Goal: Check status: Check status

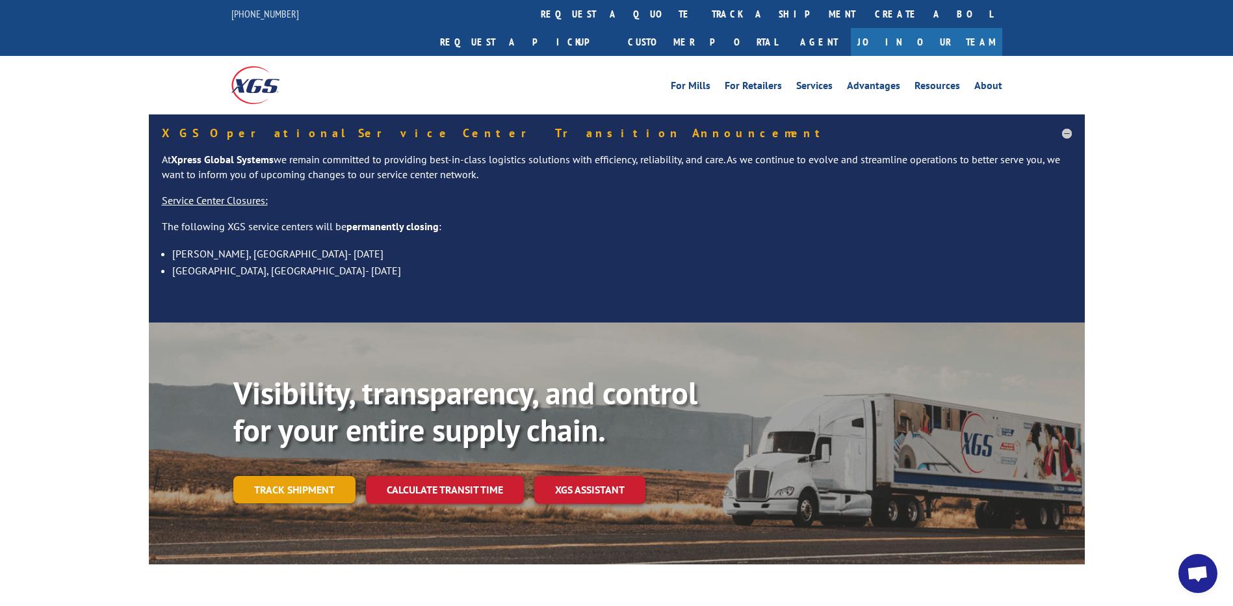
click at [325, 476] on link "Track shipment" at bounding box center [294, 489] width 122 height 27
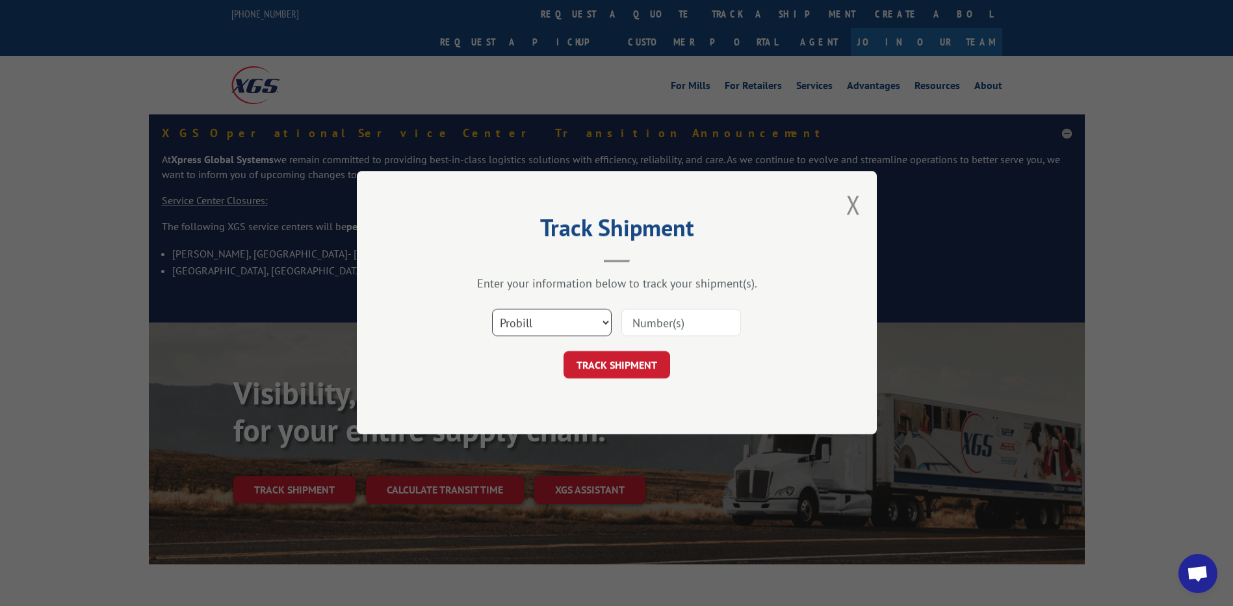
click at [605, 324] on select "Select category... Probill BOL PO" at bounding box center [552, 322] width 120 height 27
select select "bol"
click at [492, 309] on select "Select category... Probill BOL PO" at bounding box center [552, 322] width 120 height 27
click at [666, 325] on input at bounding box center [682, 322] width 120 height 27
type input "6008536"
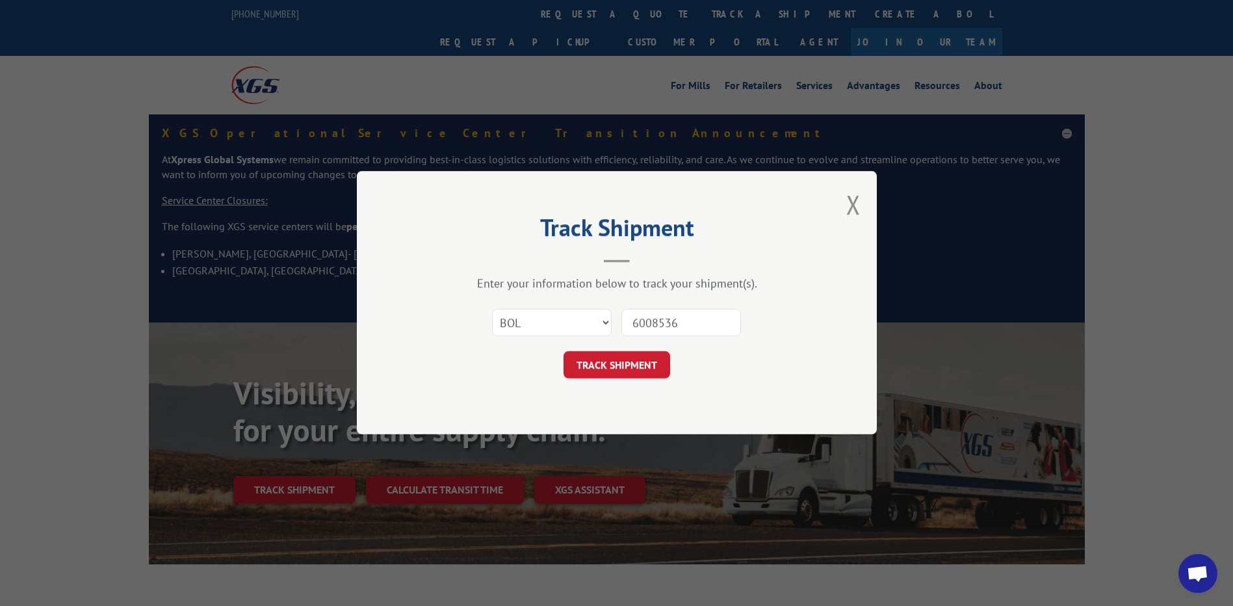
click button "TRACK SHIPMENT" at bounding box center [617, 365] width 107 height 27
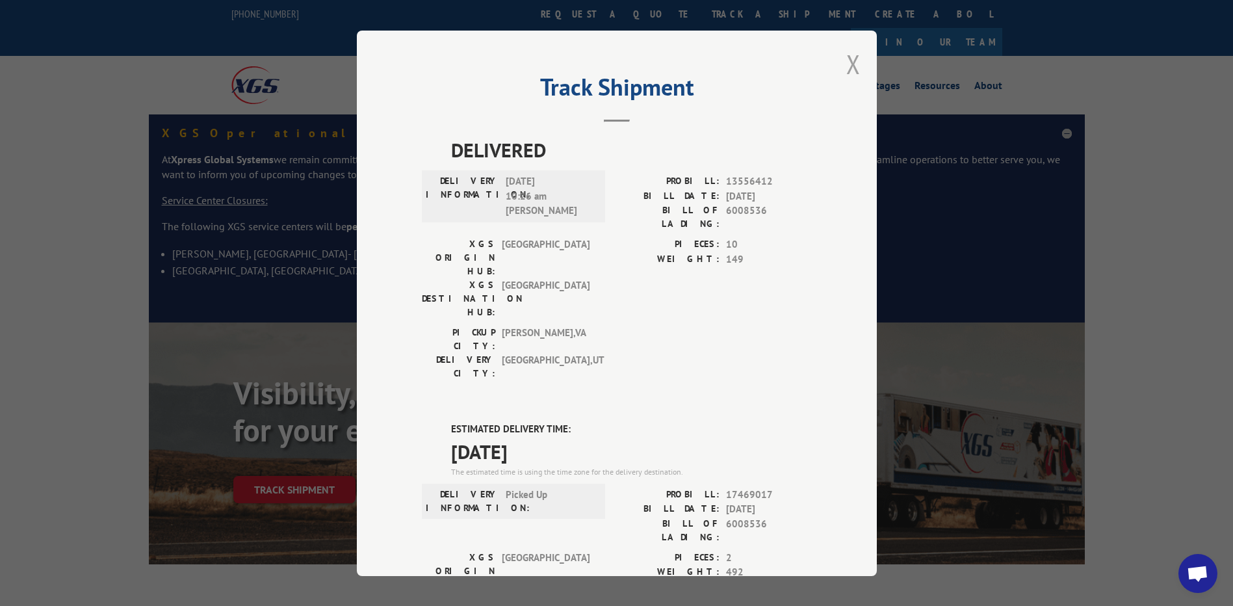
click at [852, 65] on button "Close modal" at bounding box center [854, 64] width 14 height 34
